Goal: Information Seeking & Learning: Learn about a topic

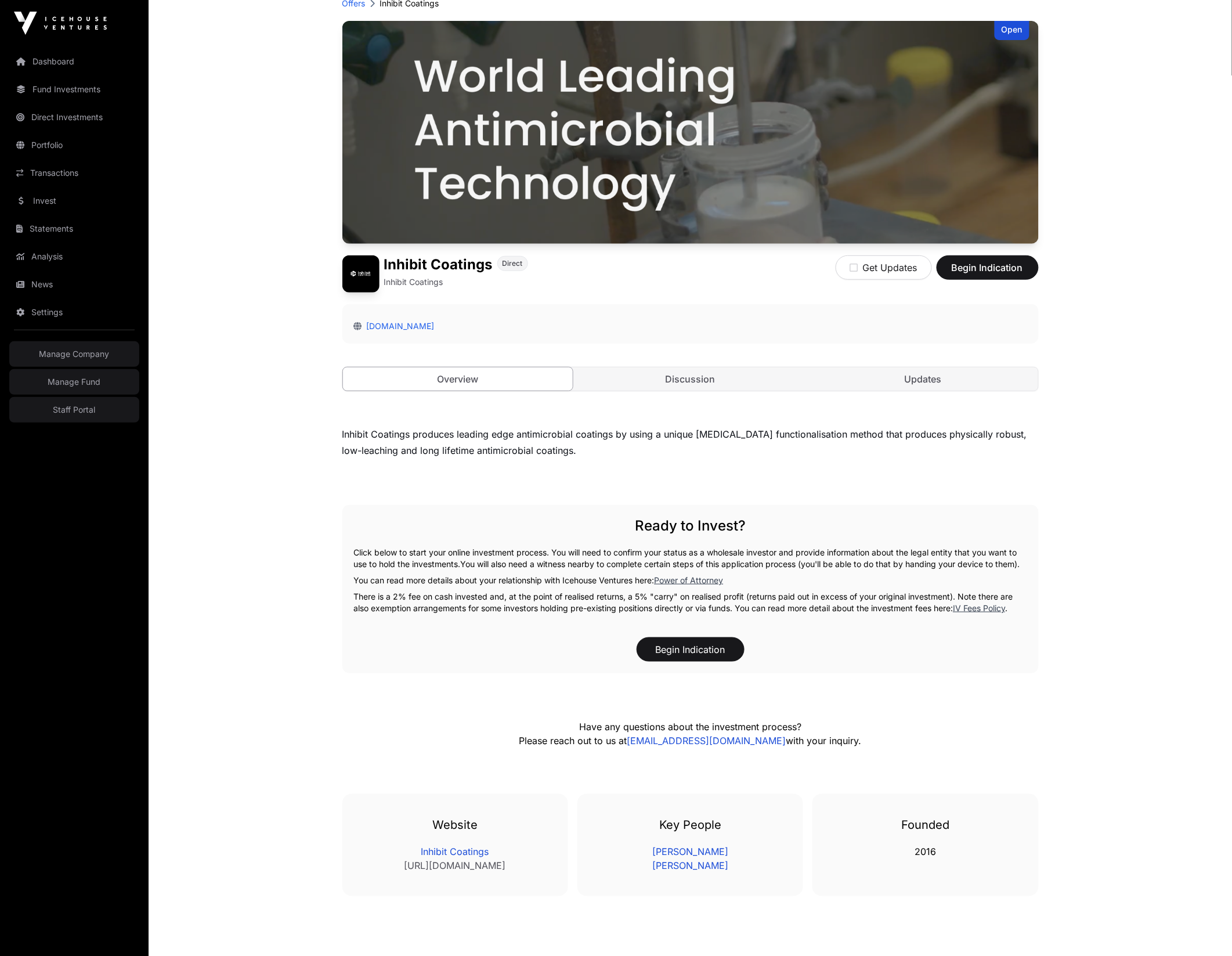
scroll to position [145, 0]
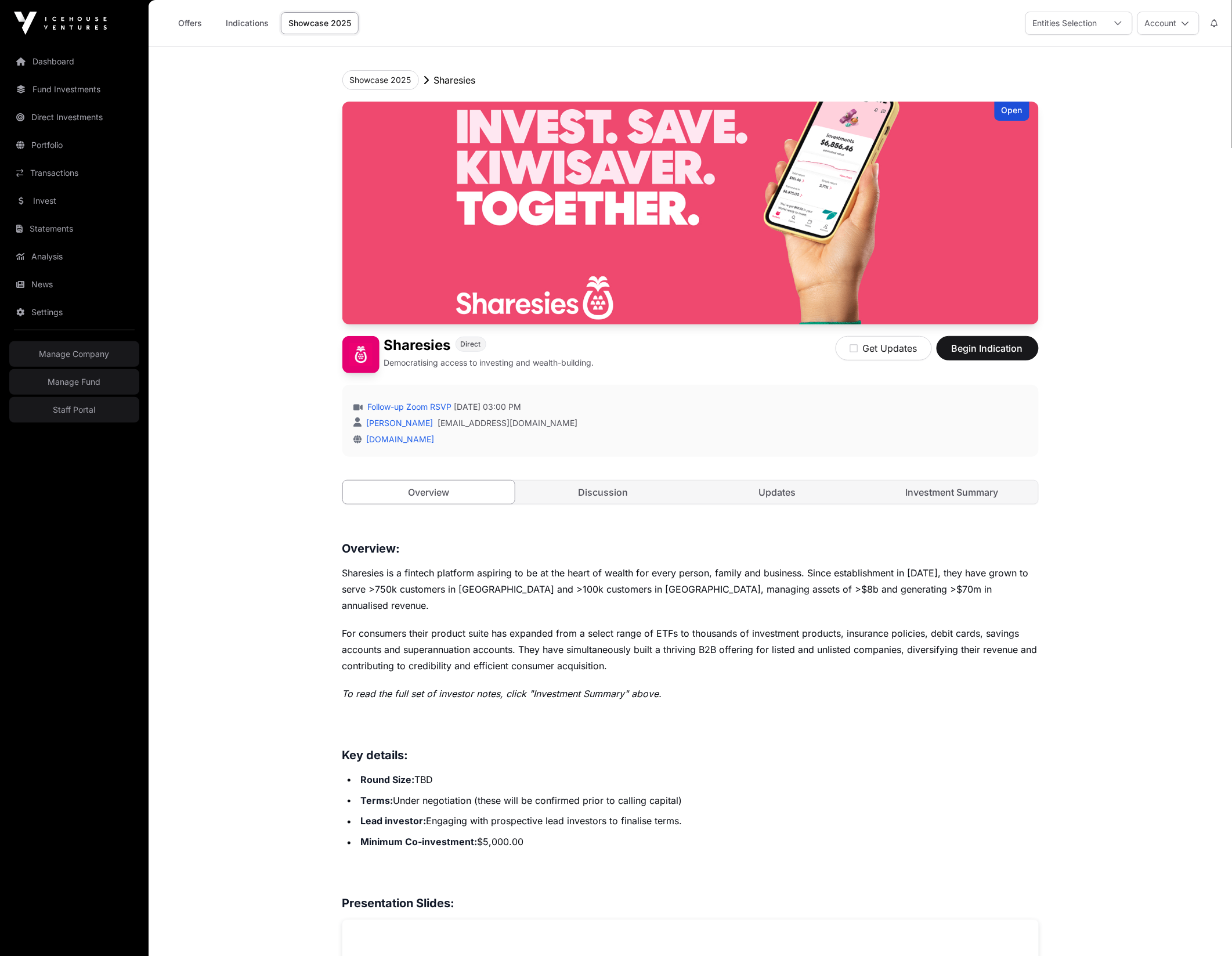
click at [680, 646] on p "For consumers their product suite has expanded from a select range of ETFs to t…" at bounding box center [691, 650] width 696 height 49
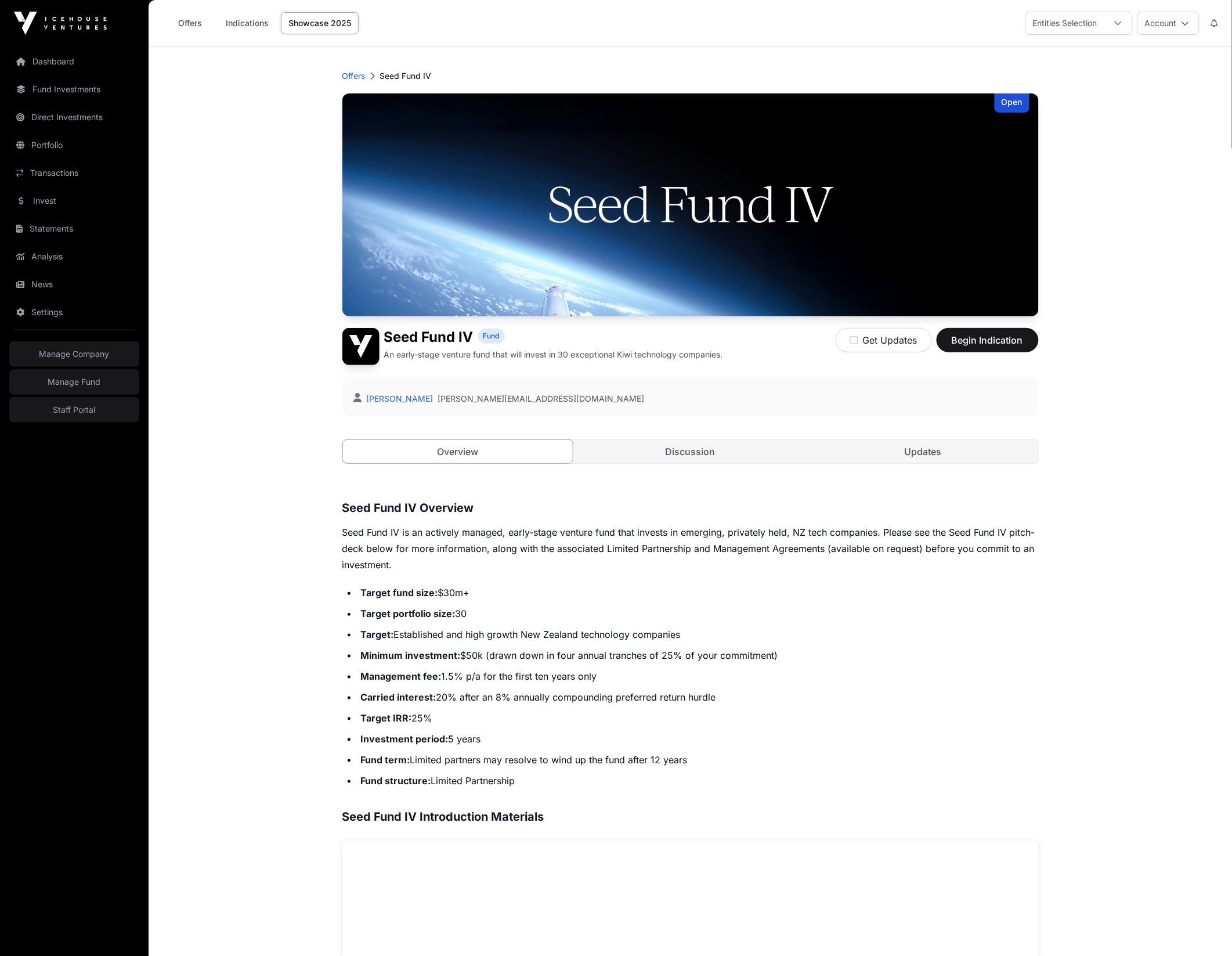
drag, startPoint x: 275, startPoint y: 230, endPoint x: 258, endPoint y: 227, distance: 17.3
click at [268, 226] on main "Offers Seed Fund IV Open Seed Fund IV Fund An early-stage venture fund that wil…" at bounding box center [691, 883] width 1084 height 1673
